Goal: Find specific page/section: Find specific page/section

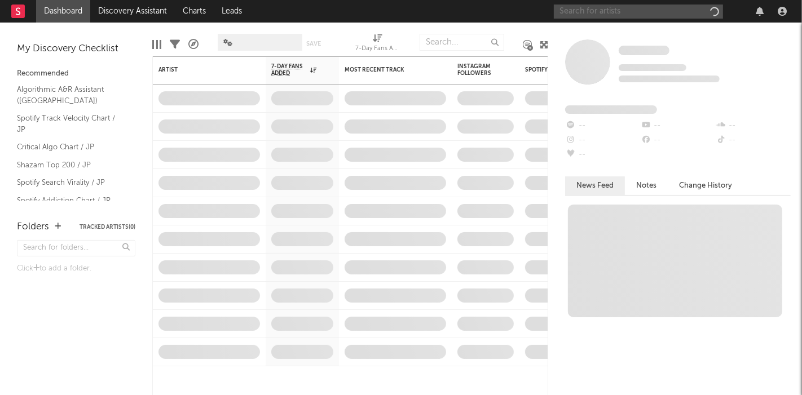
click at [647, 12] on input "text" at bounding box center [638, 12] width 169 height 14
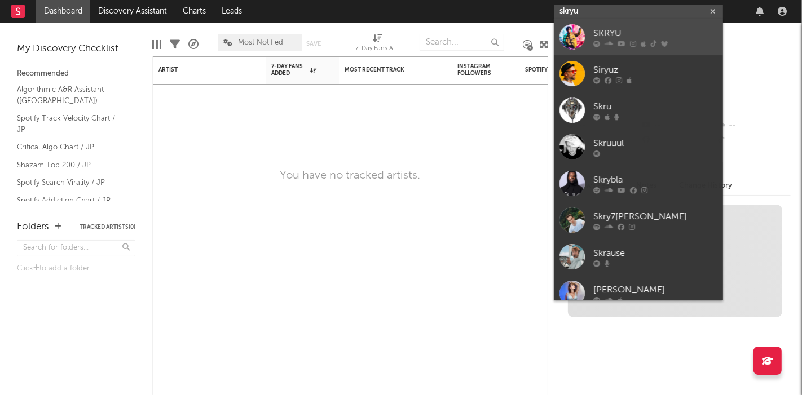
type input "skryu"
click at [572, 36] on div at bounding box center [572, 36] width 25 height 25
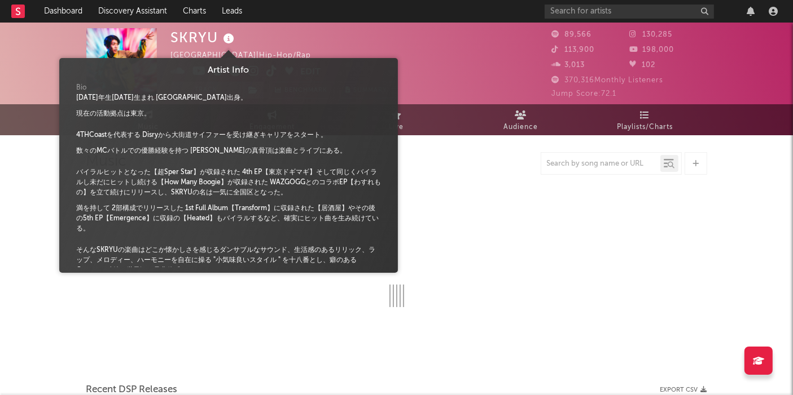
click at [230, 41] on icon at bounding box center [229, 39] width 16 height 16
select select "6m"
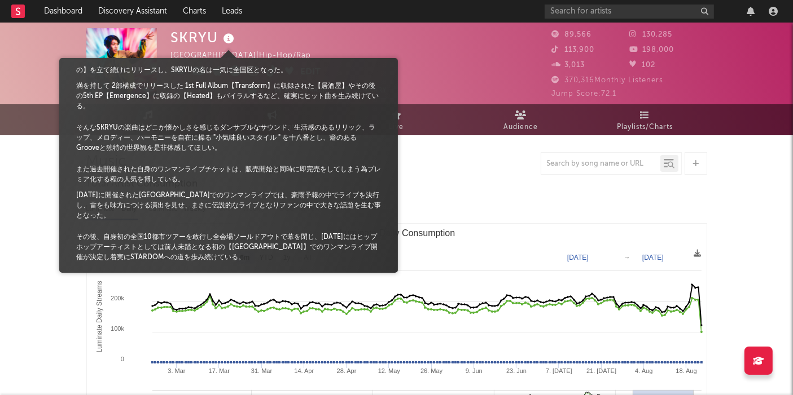
scroll to position [129, 0]
